Goal: Share content

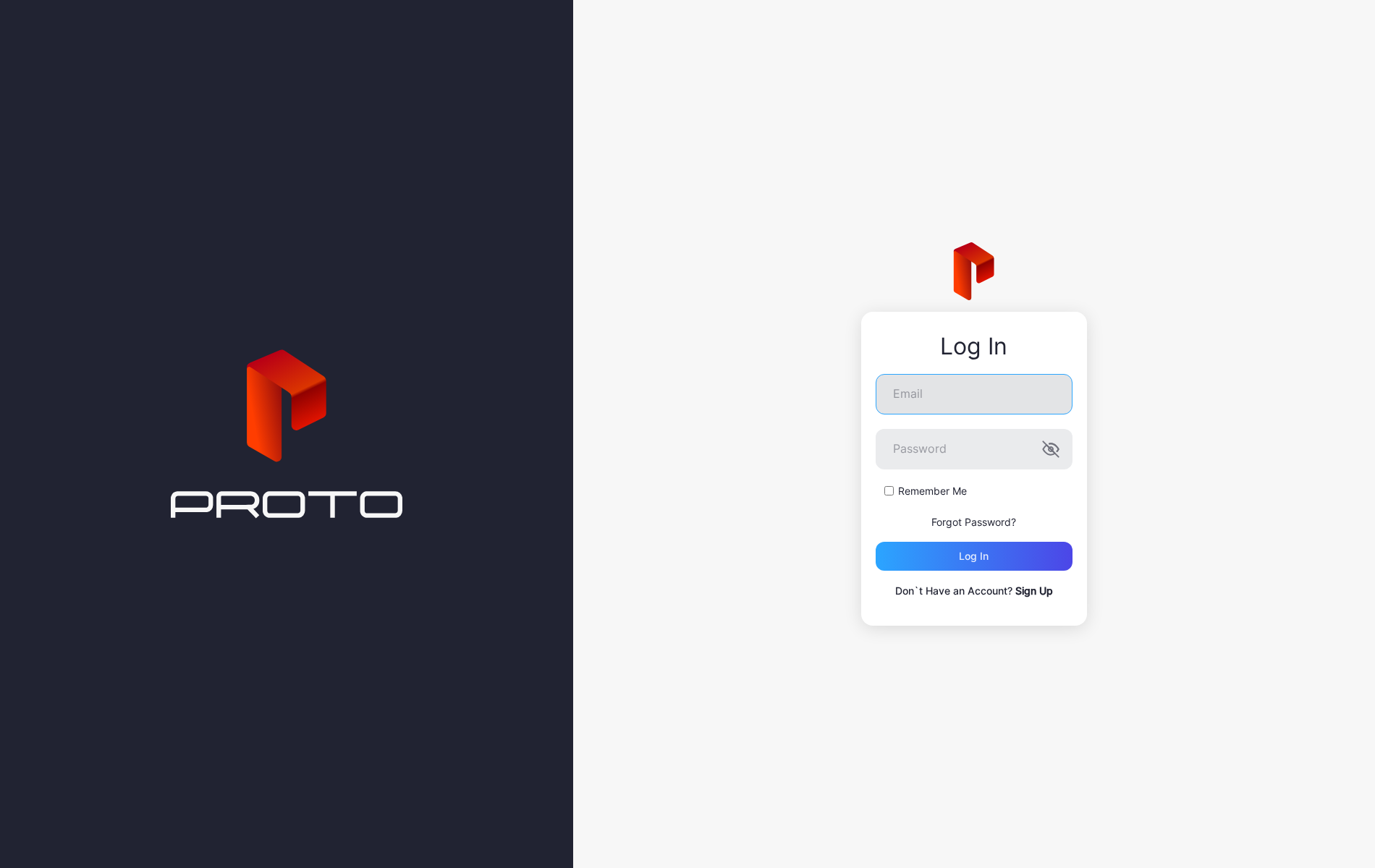
click at [930, 392] on input "Email" at bounding box center [974, 394] width 197 height 41
type input "**********"
click at [876, 542] on button "Log in" at bounding box center [974, 556] width 197 height 29
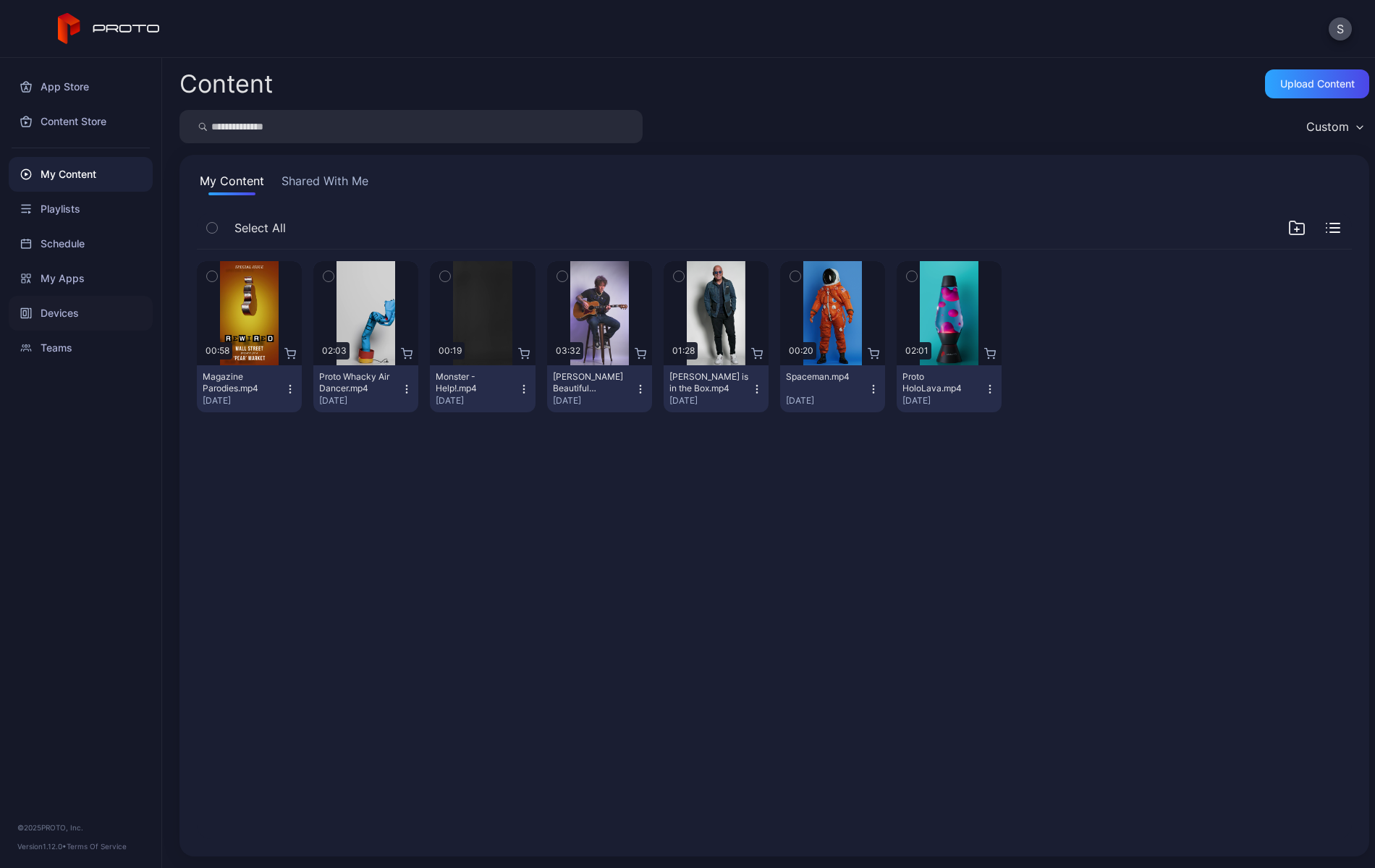
click at [59, 309] on div "Devices" at bounding box center [81, 313] width 144 height 35
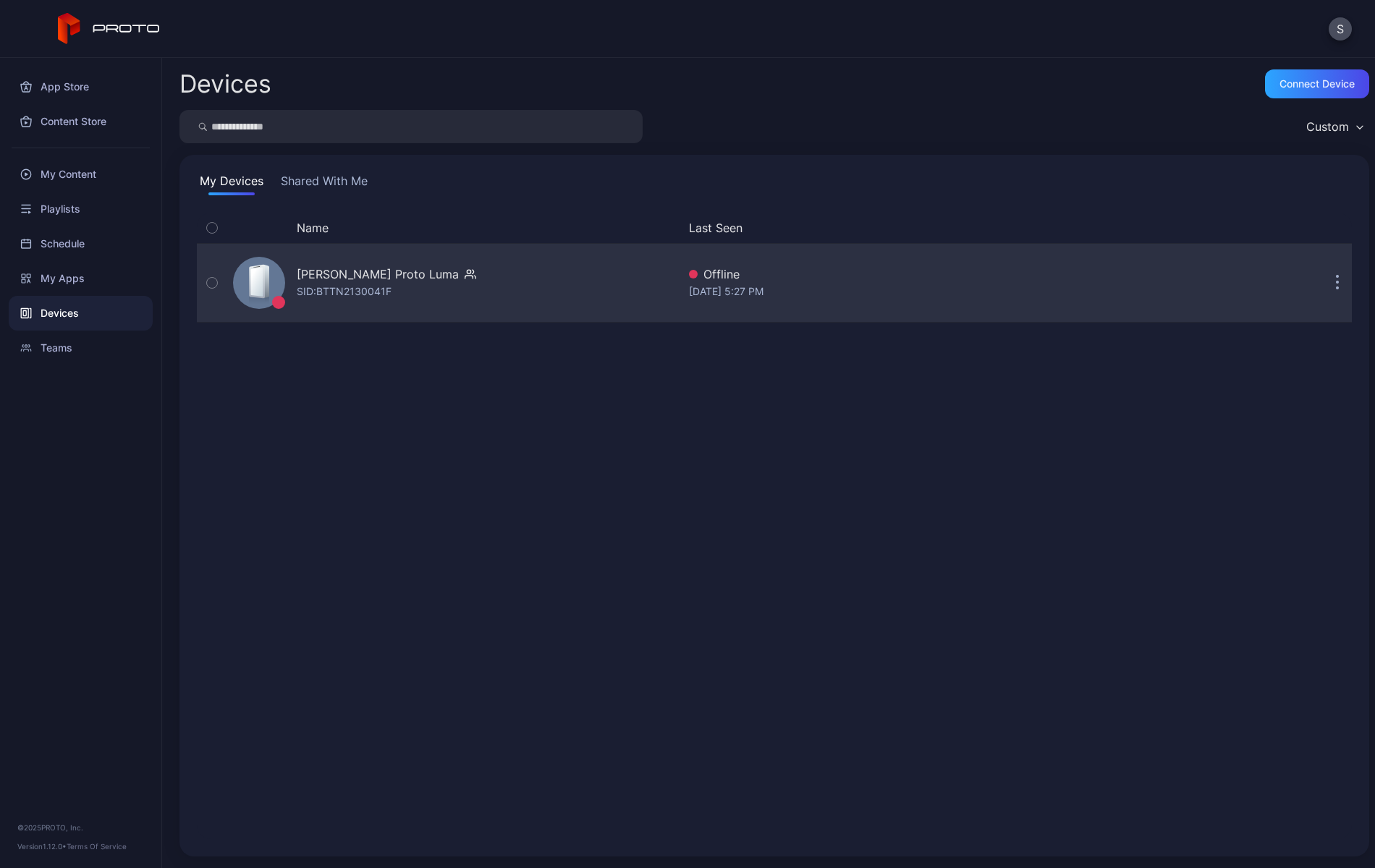
click at [400, 286] on div "[PERSON_NAME] Proto [PERSON_NAME]: BTTN2130041F" at bounding box center [387, 282] width 180 height 35
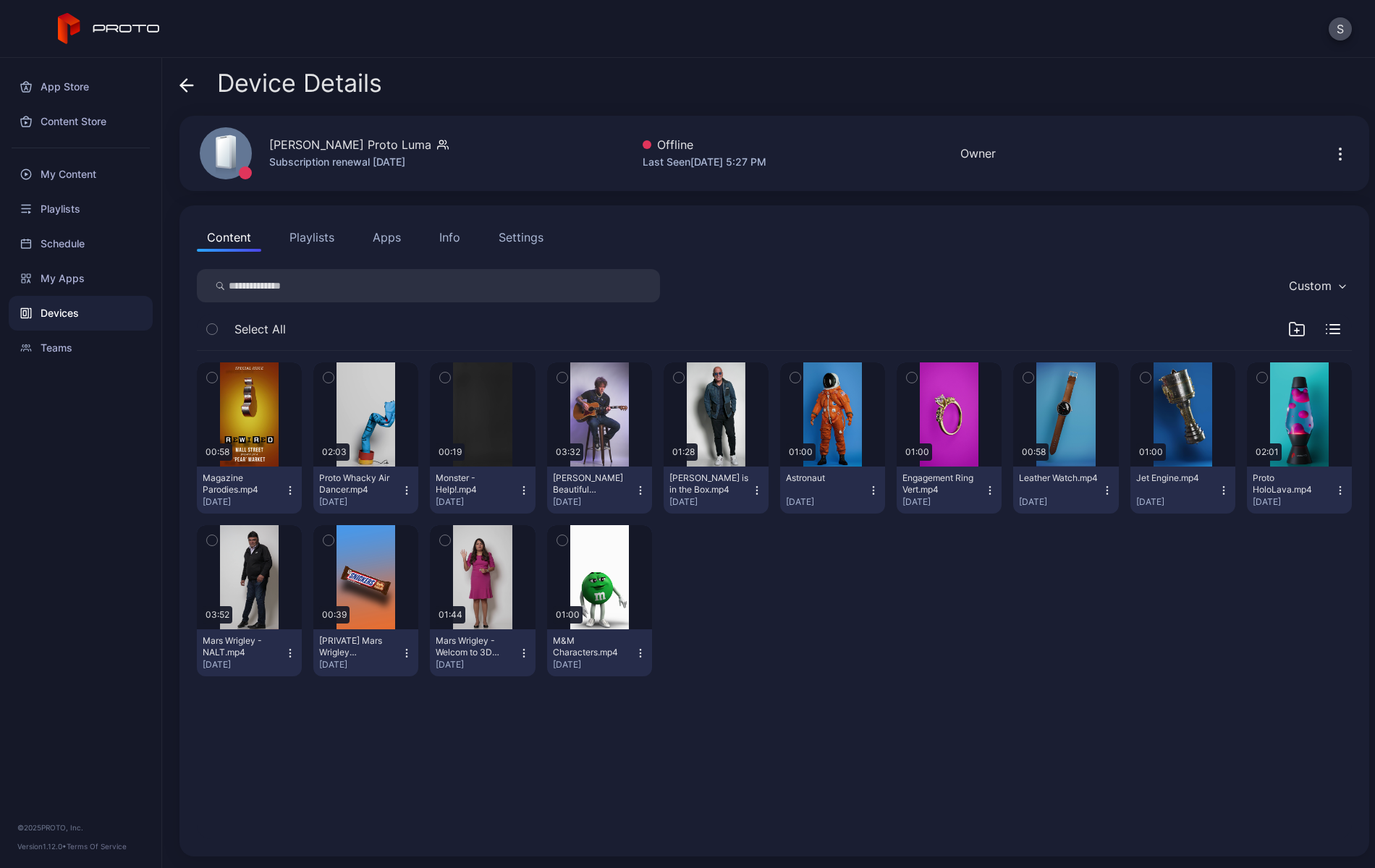
click at [524, 235] on div "Settings" at bounding box center [521, 237] width 45 height 17
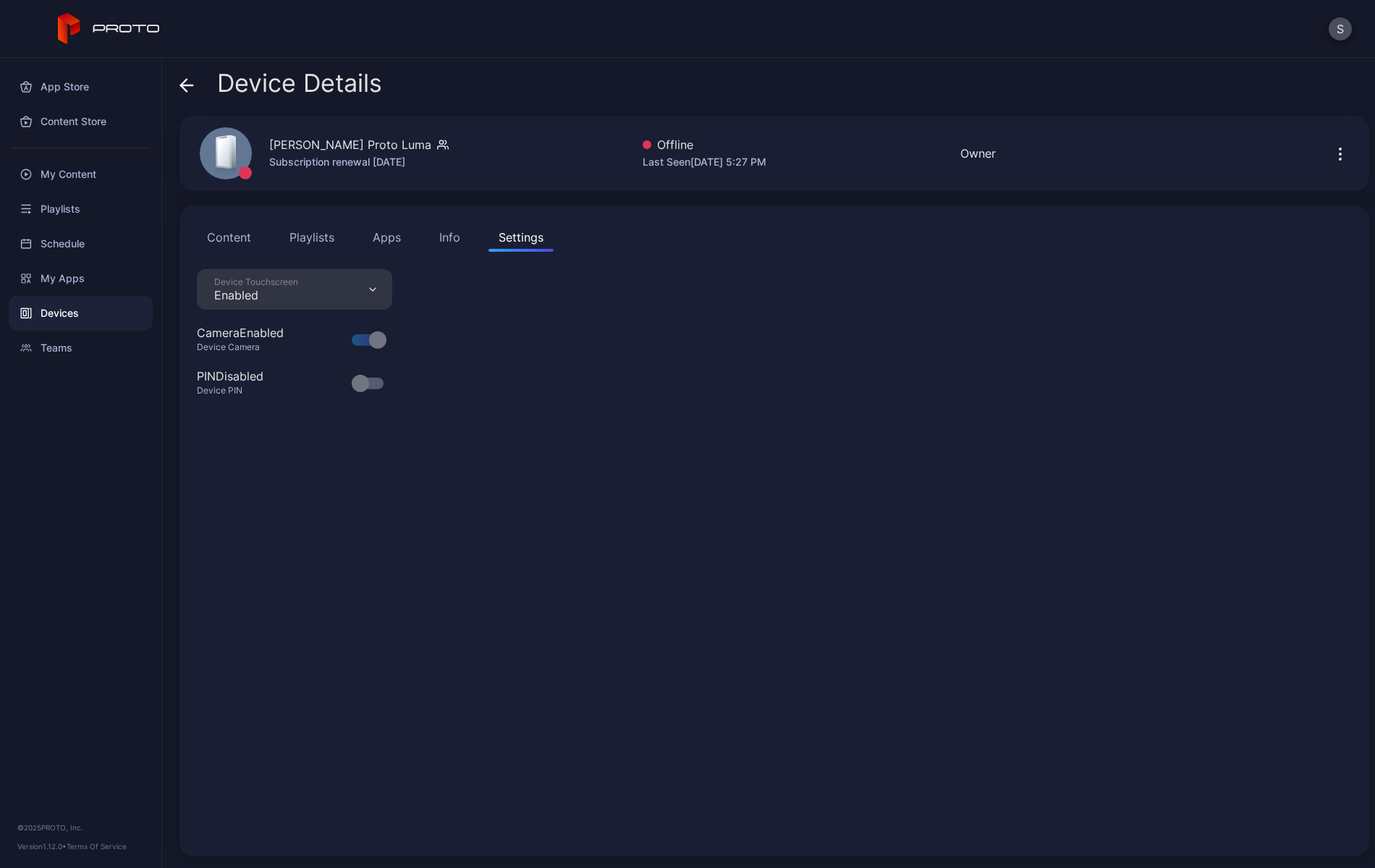
click at [228, 237] on button "Content" at bounding box center [228, 237] width 64 height 29
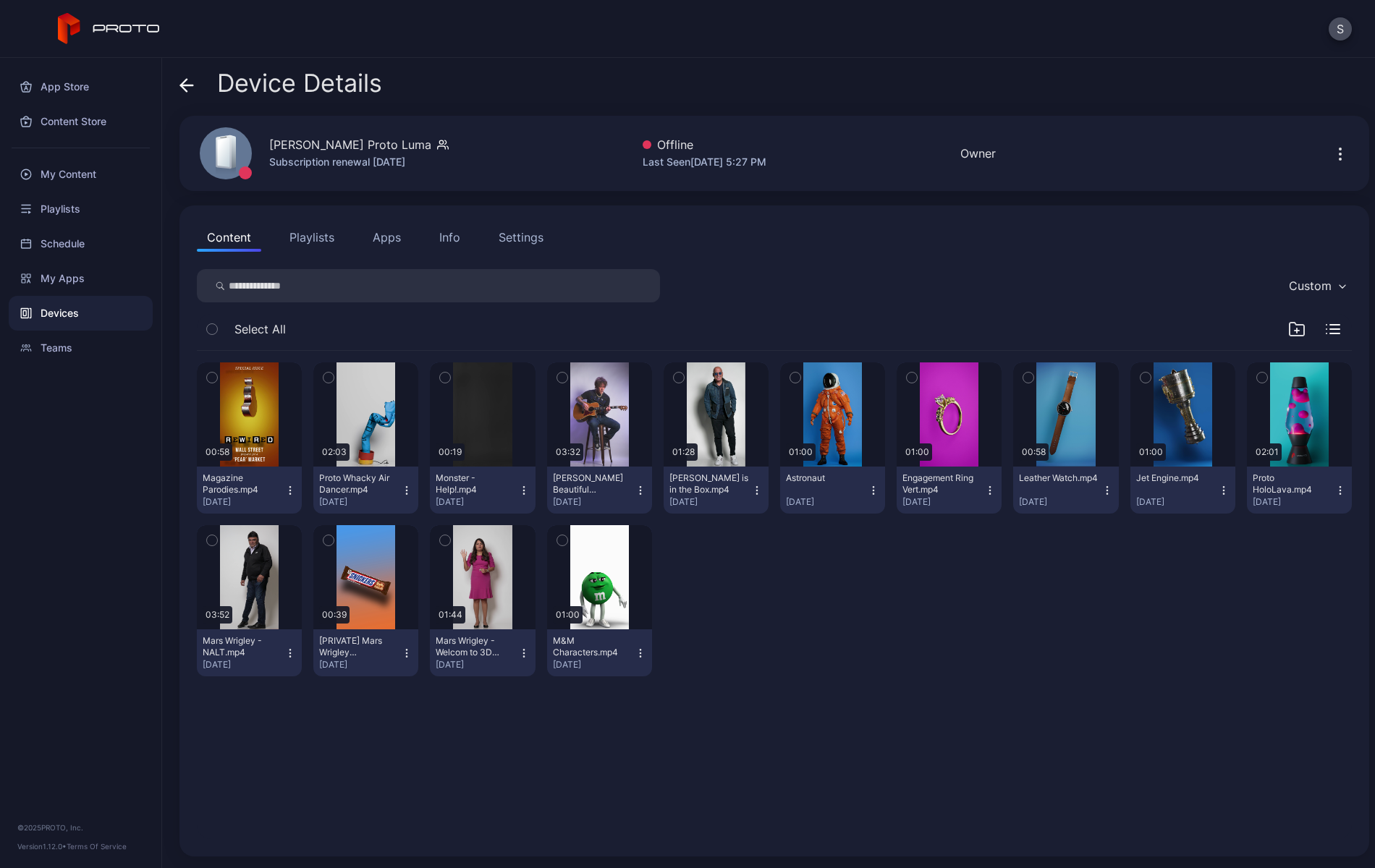
click at [382, 150] on div "[PERSON_NAME] Proto Luma" at bounding box center [350, 144] width 162 height 17
click at [1332, 156] on icon "button" at bounding box center [1340, 153] width 17 height 17
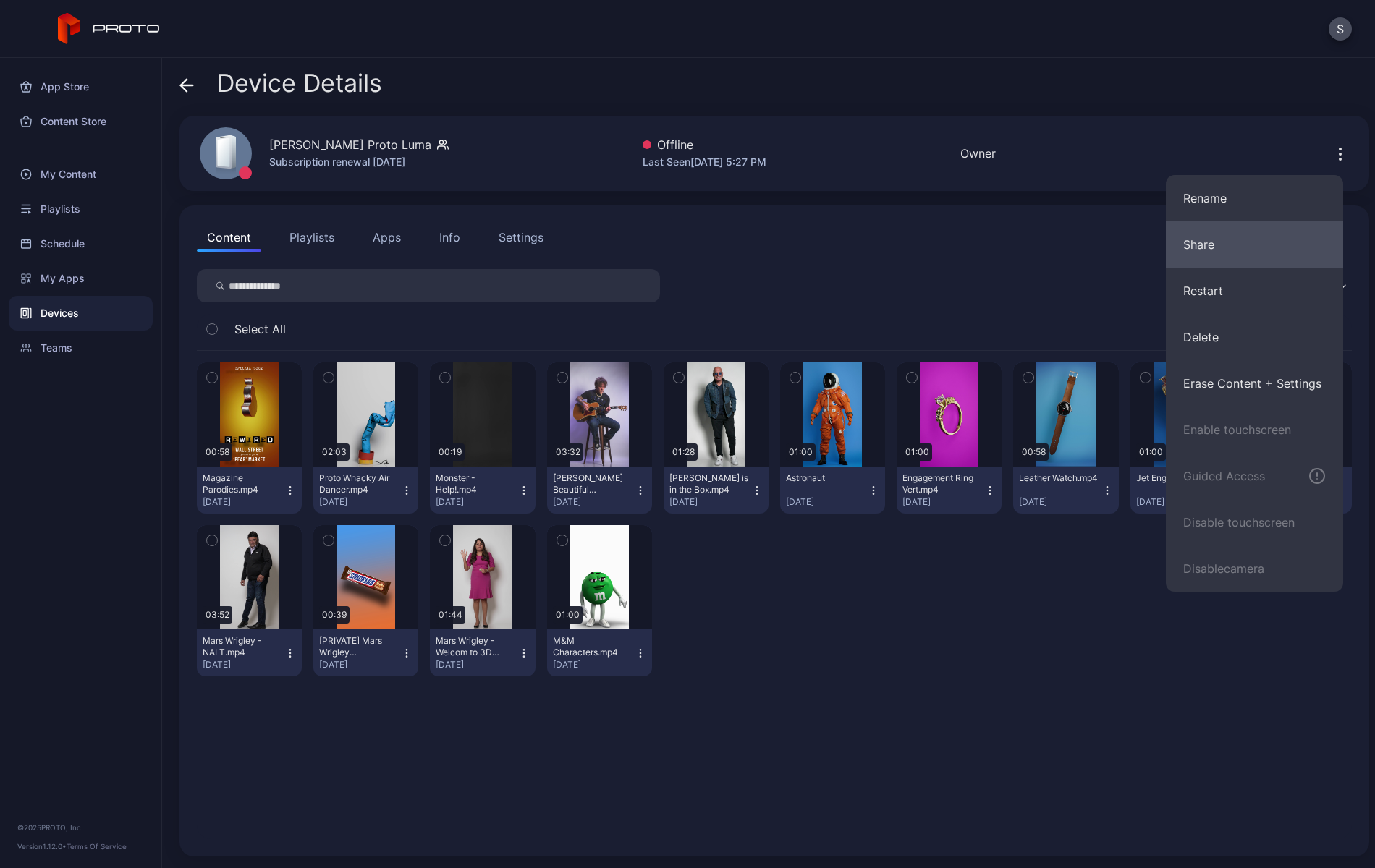
click at [1199, 243] on button "Share" at bounding box center [1254, 244] width 177 height 46
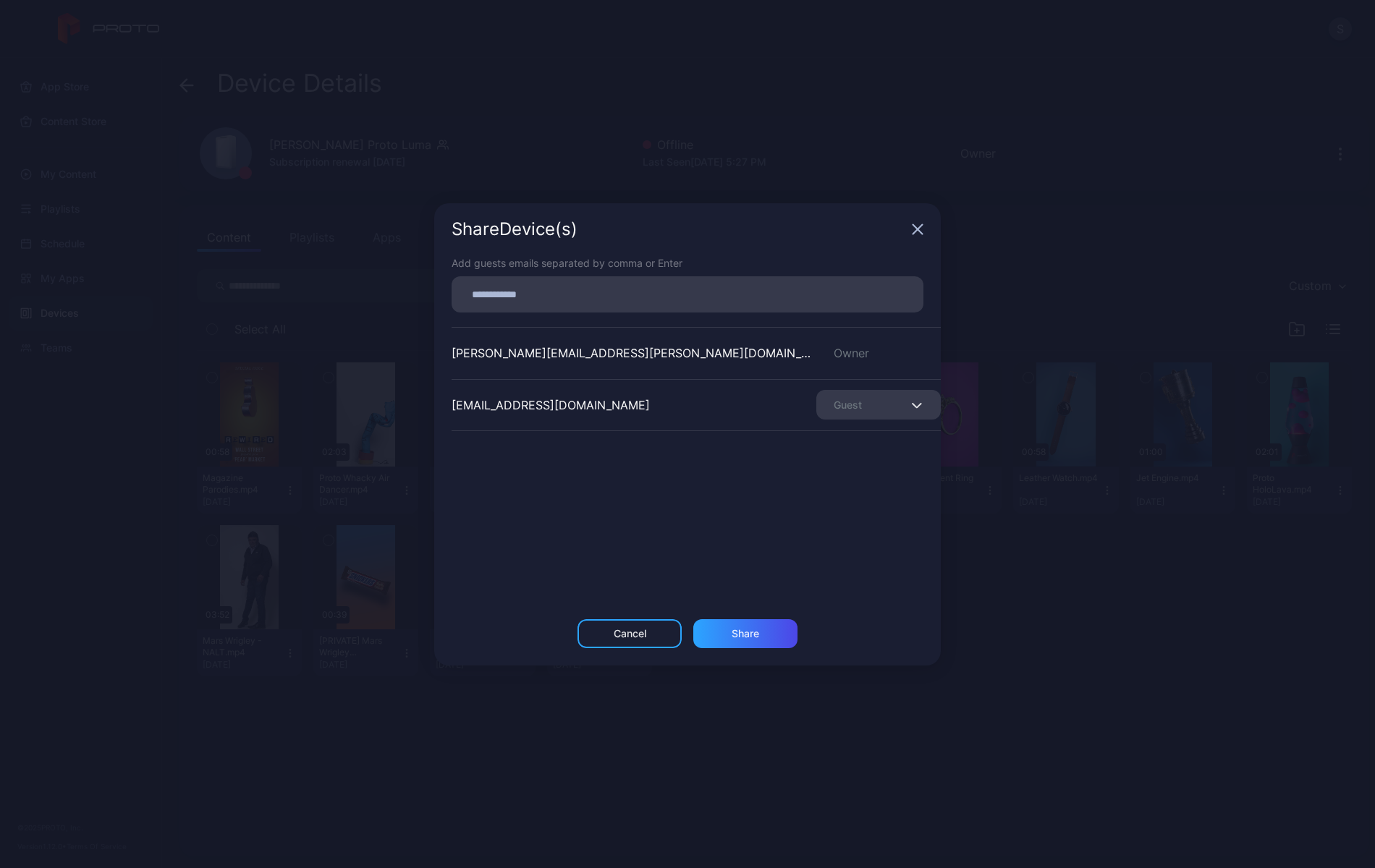
click at [536, 294] on input at bounding box center [687, 294] width 455 height 19
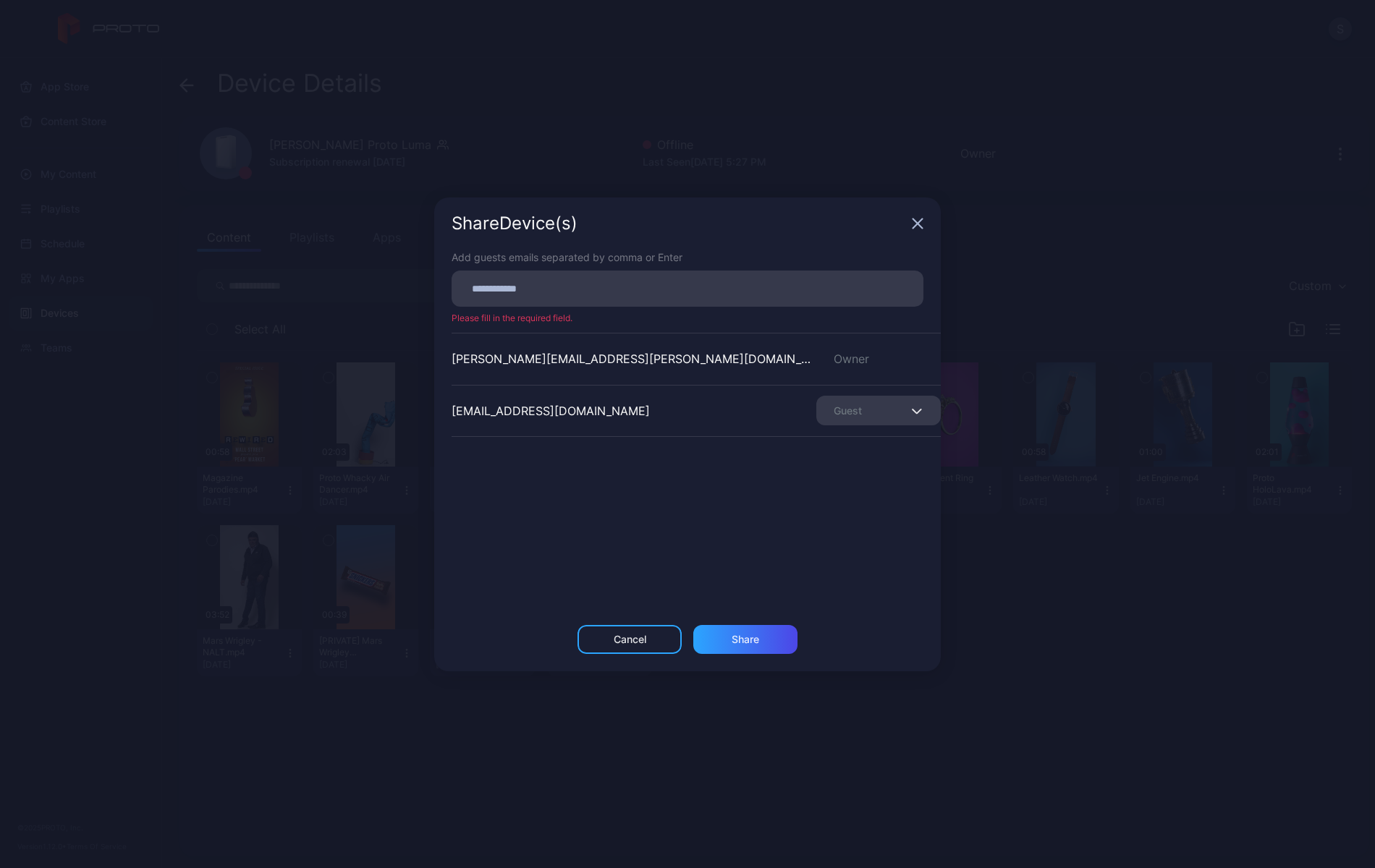
click at [507, 291] on input at bounding box center [687, 288] width 455 height 19
paste input
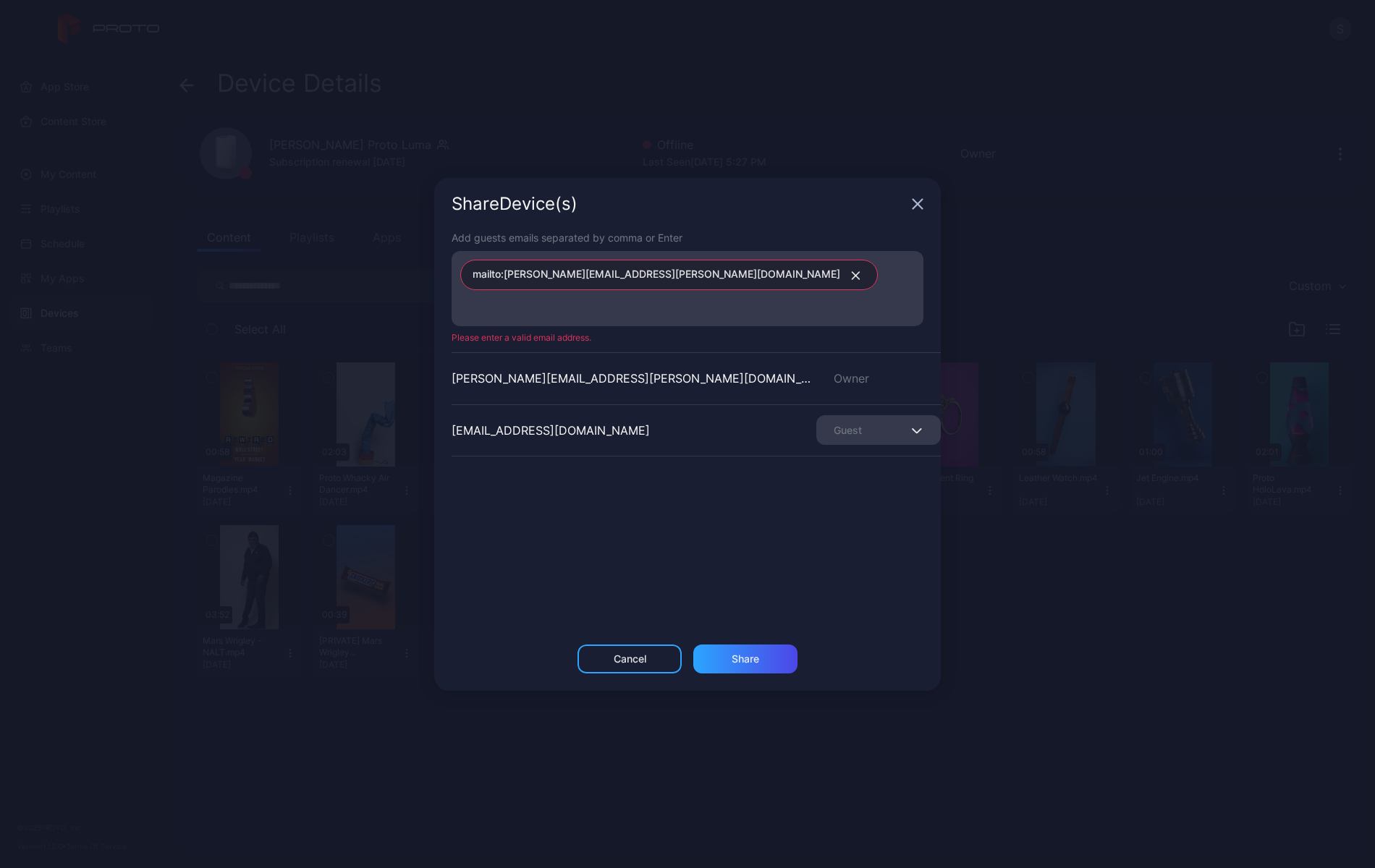
drag, startPoint x: 512, startPoint y: 285, endPoint x: 525, endPoint y: 299, distance: 19.1
click at [512, 285] on span "mailto:[PERSON_NAME][EMAIL_ADDRESS][PERSON_NAME][DOMAIN_NAME]" at bounding box center [656, 274] width 367 height 19
click at [502, 285] on span "mailto:[PERSON_NAME][EMAIL_ADDRESS][PERSON_NAME][DOMAIN_NAME]" at bounding box center [656, 274] width 367 height 19
click at [503, 285] on span "mailto:[PERSON_NAME][EMAIL_ADDRESS][PERSON_NAME][DOMAIN_NAME]" at bounding box center [656, 274] width 367 height 19
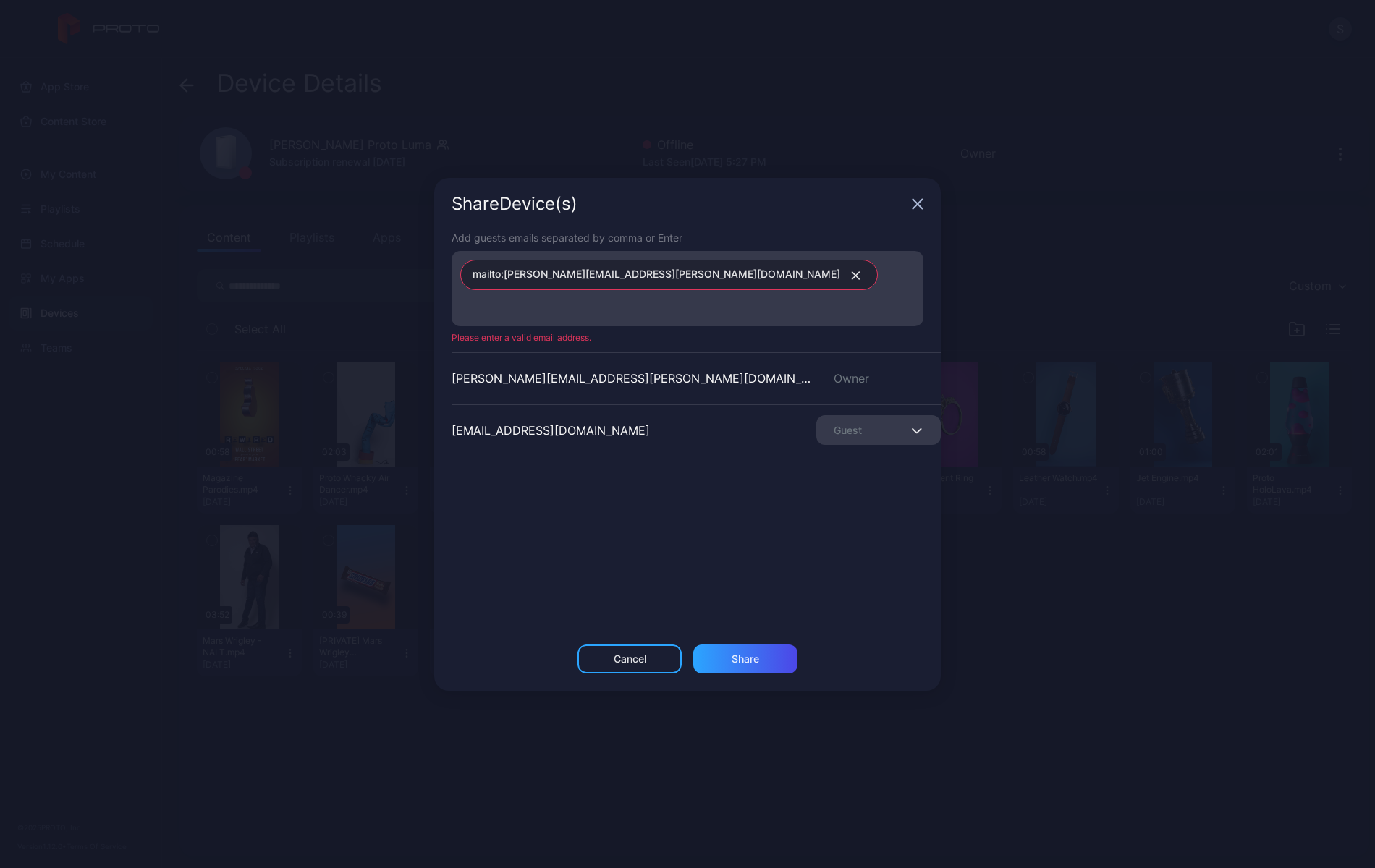
click at [853, 279] on icon "button" at bounding box center [856, 275] width 7 height 7
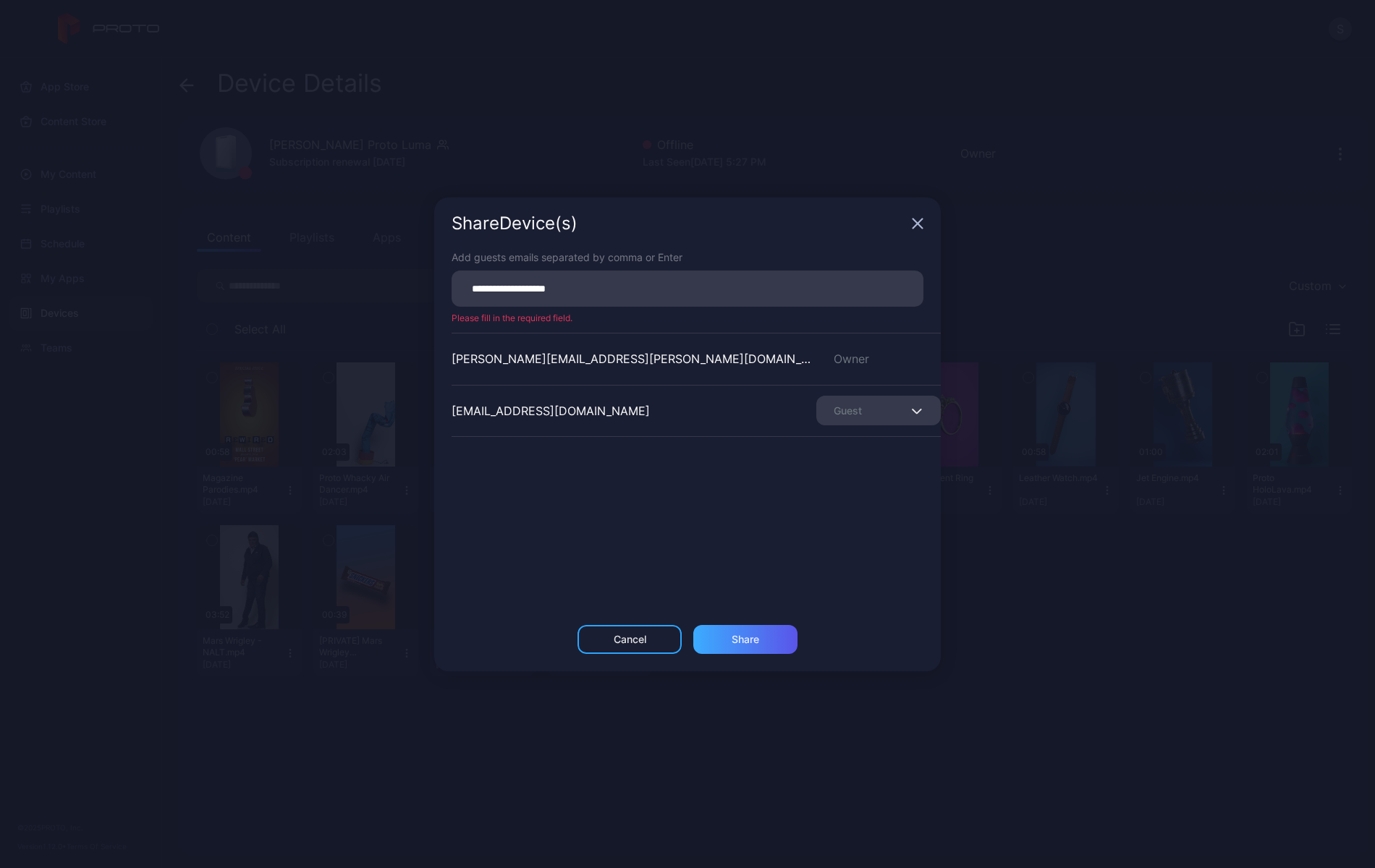
type input "**********"
click at [755, 631] on div "Share" at bounding box center [746, 639] width 104 height 29
click at [912, 218] on icon "button" at bounding box center [917, 224] width 11 height 11
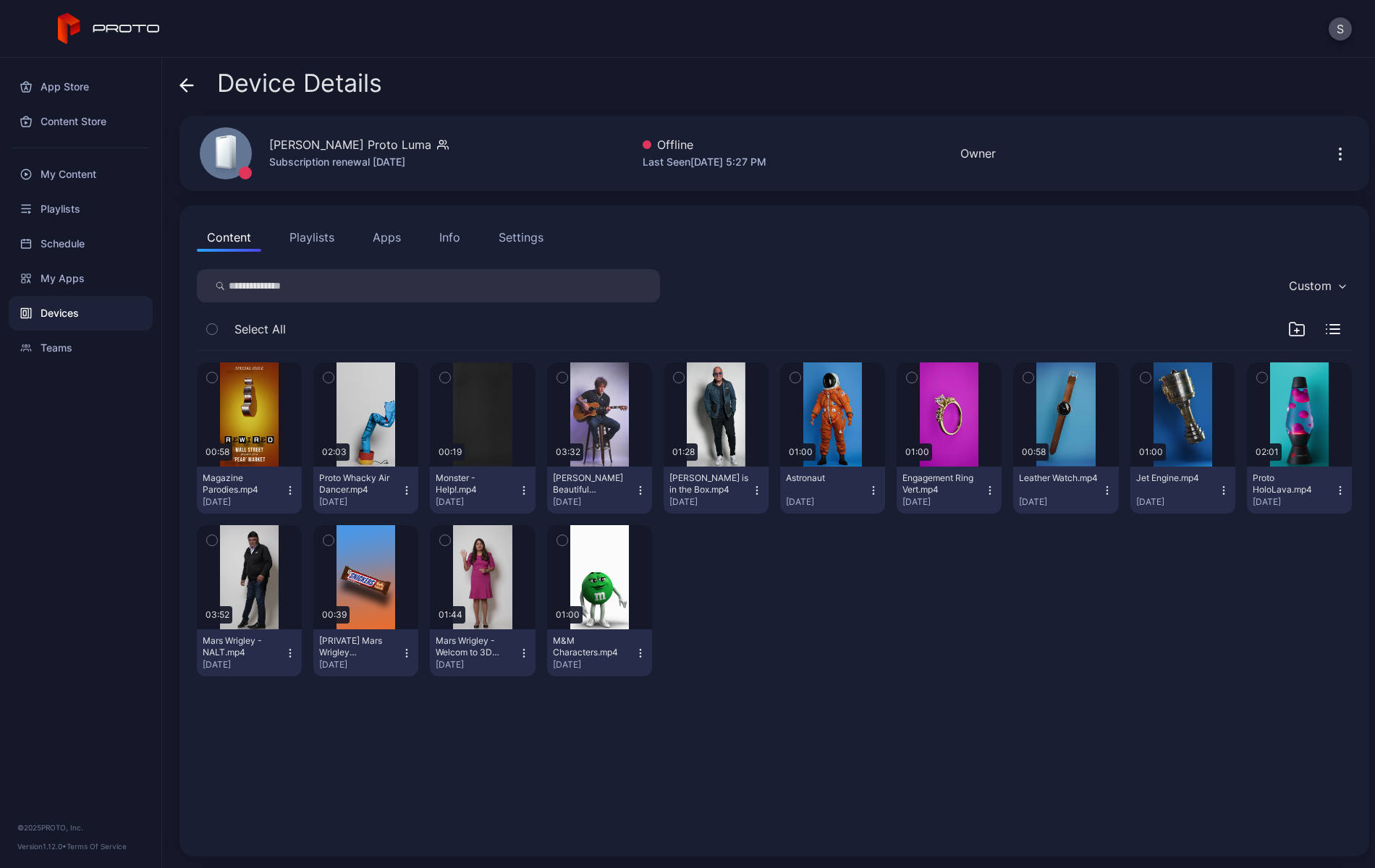
click at [1332, 150] on icon "button" at bounding box center [1340, 153] width 17 height 17
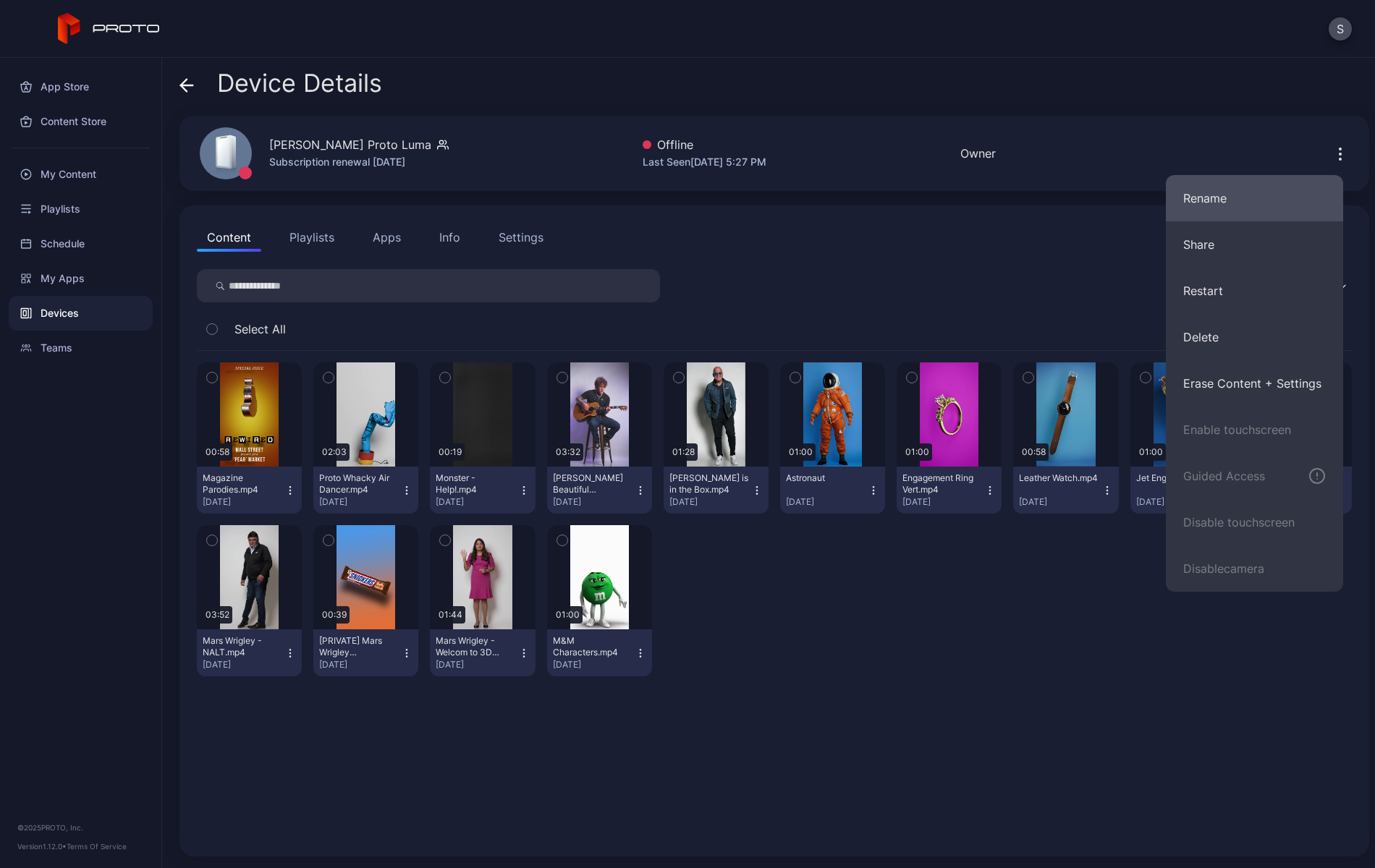
click at [1209, 186] on button "Rename" at bounding box center [1254, 198] width 177 height 46
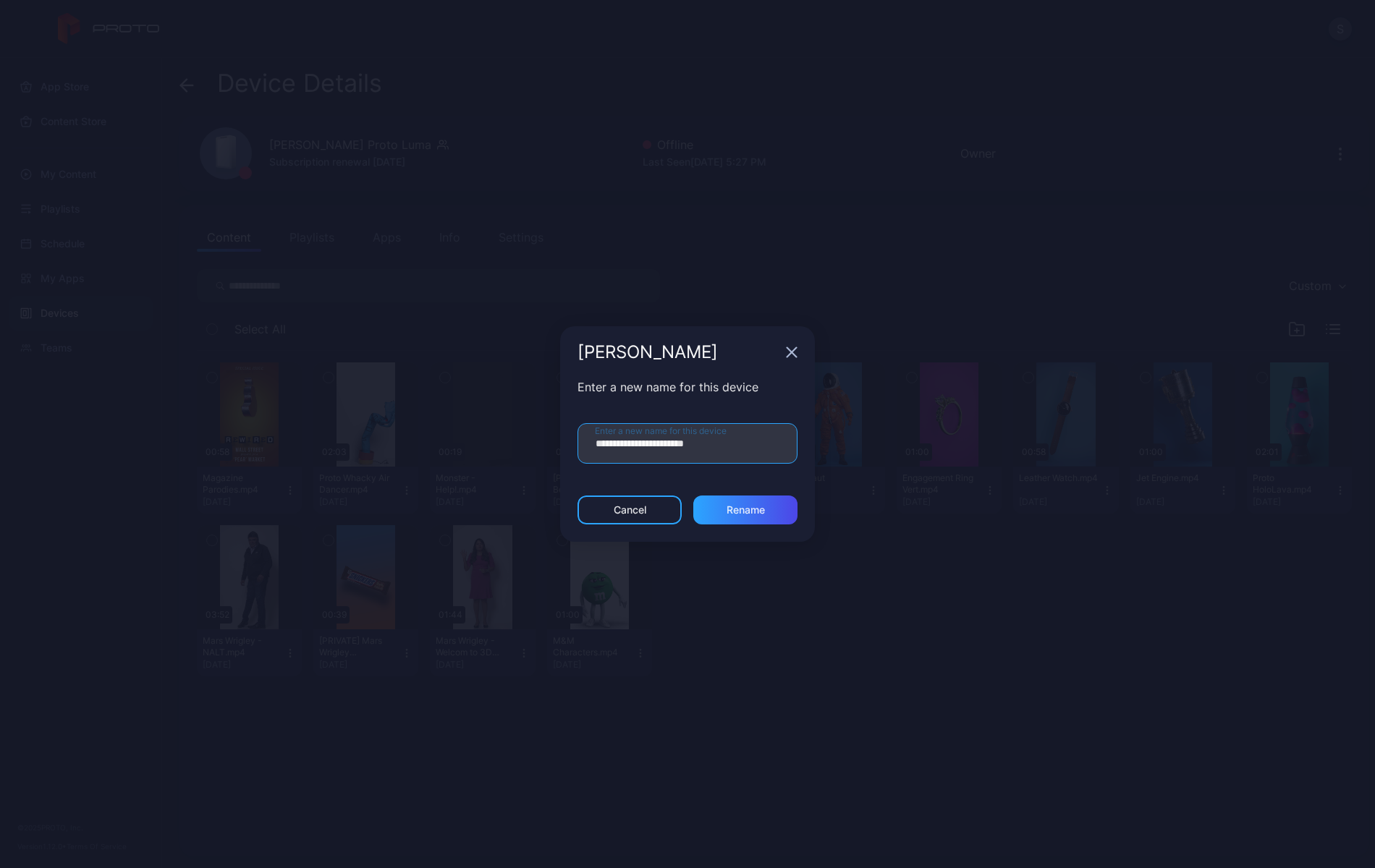
drag, startPoint x: 660, startPoint y: 445, endPoint x: 717, endPoint y: 537, distance: 108.2
click at [660, 446] on input "**********" at bounding box center [688, 444] width 220 height 41
type input "**********"
click at [739, 508] on div "Rename" at bounding box center [745, 510] width 38 height 11
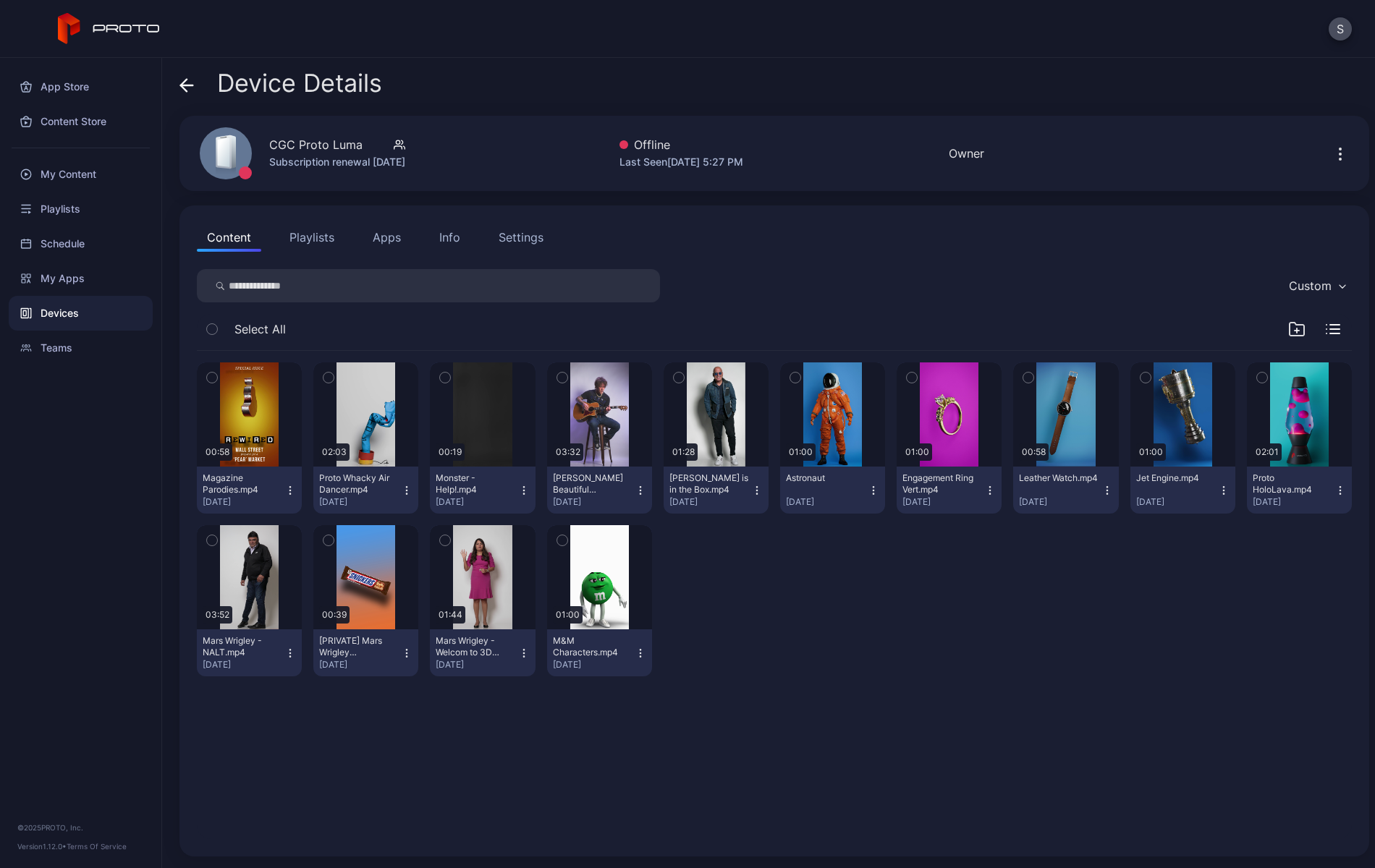
click at [1013, 682] on div "00:58 Magazine Parodies.mp4 [DATE] 02:03 Proto Whacky Air Dancer.mp4 [DATE] 00:…" at bounding box center [774, 519] width 1155 height 337
